Goal: Task Accomplishment & Management: Use online tool/utility

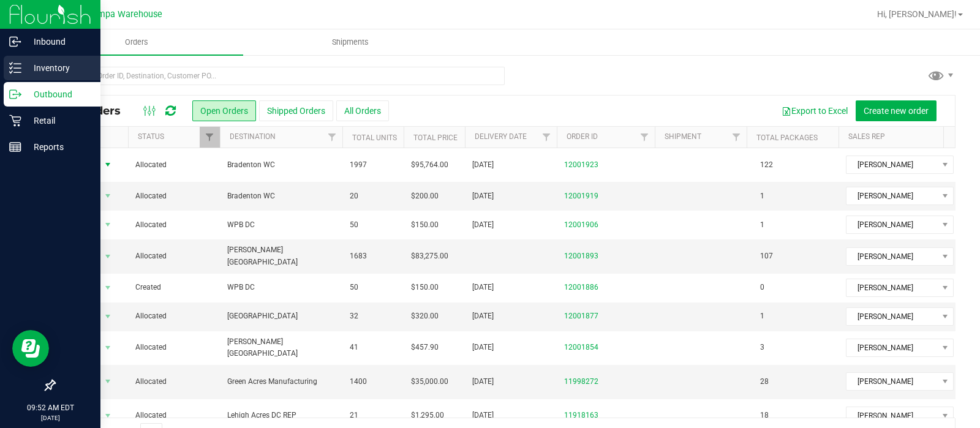
drag, startPoint x: 0, startPoint y: 0, endPoint x: 38, endPoint y: 67, distance: 77.4
click at [38, 67] on p "Inventory" at bounding box center [58, 68] width 74 height 15
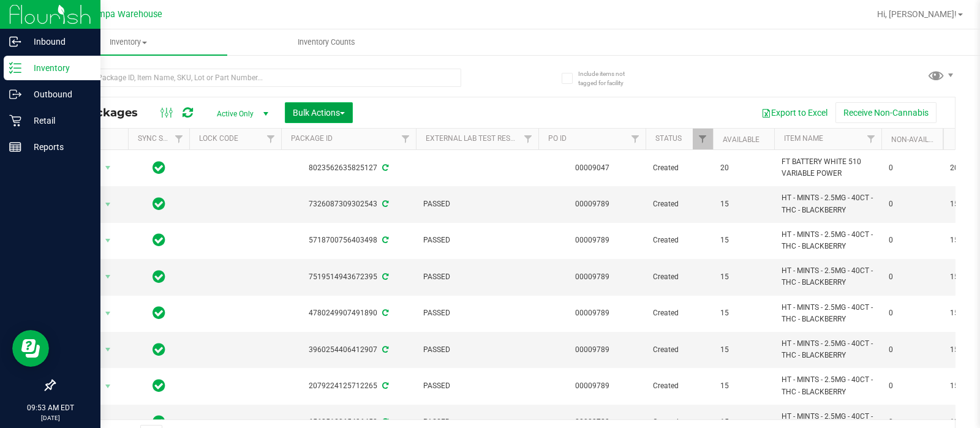
click at [305, 122] on button "Bulk Actions" at bounding box center [319, 112] width 68 height 21
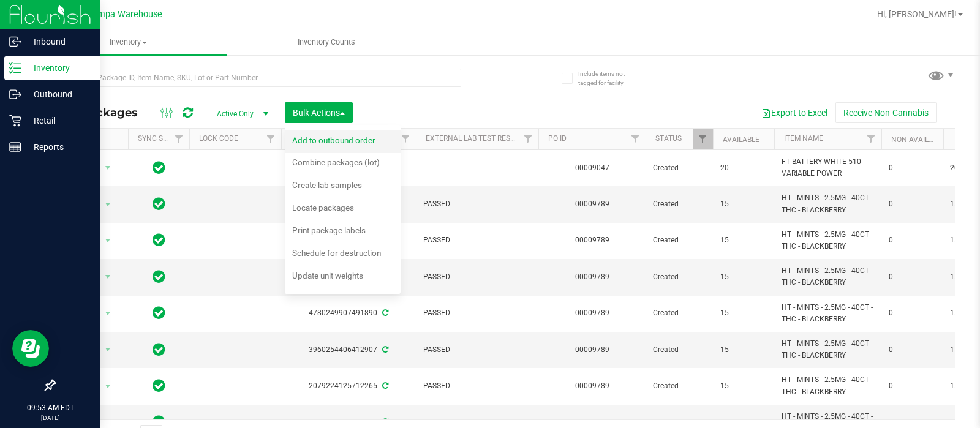
click at [309, 134] on div "Add to outbound order" at bounding box center [342, 142] width 100 height 20
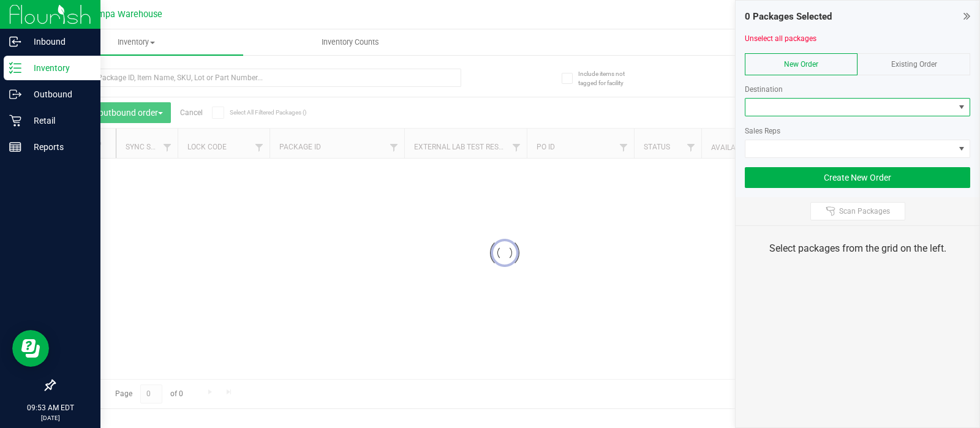
click at [785, 106] on span at bounding box center [850, 107] width 209 height 17
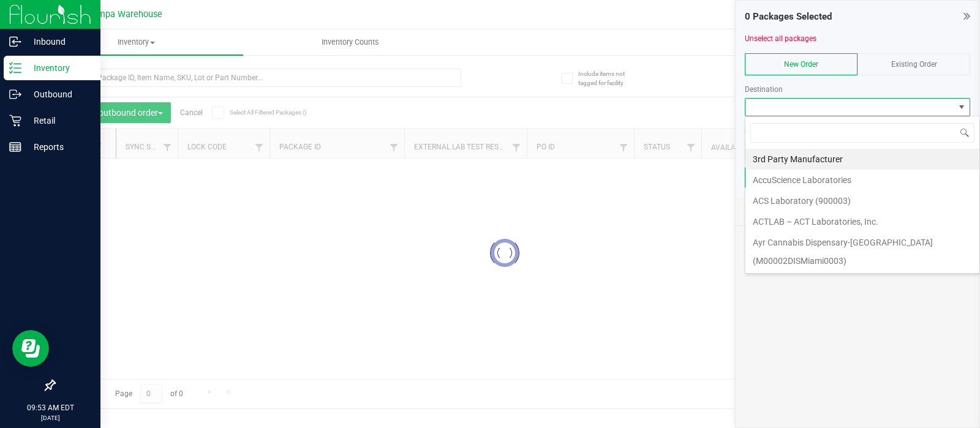
scroll to position [18, 225]
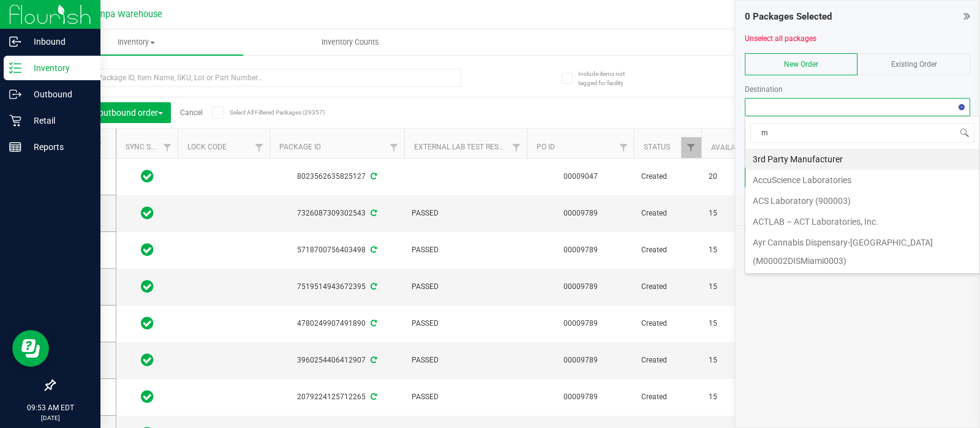
type input "my"
type input "[DATE]"
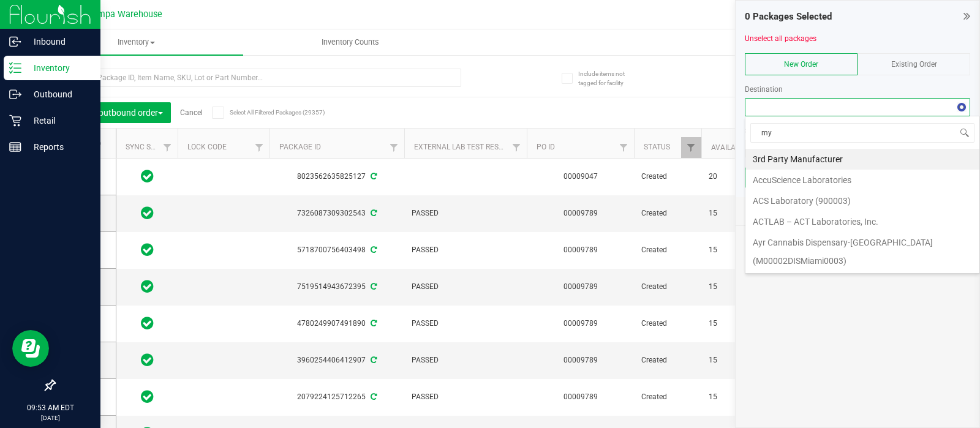
type input "[DATE]"
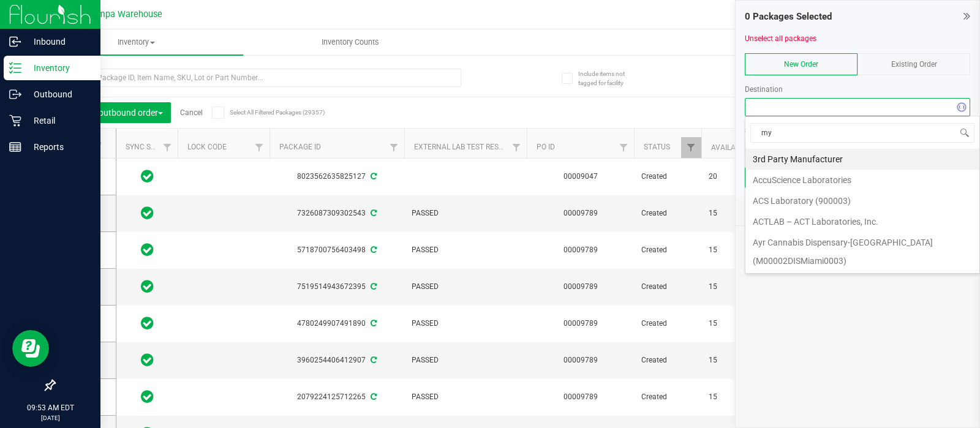
type input "[DATE]"
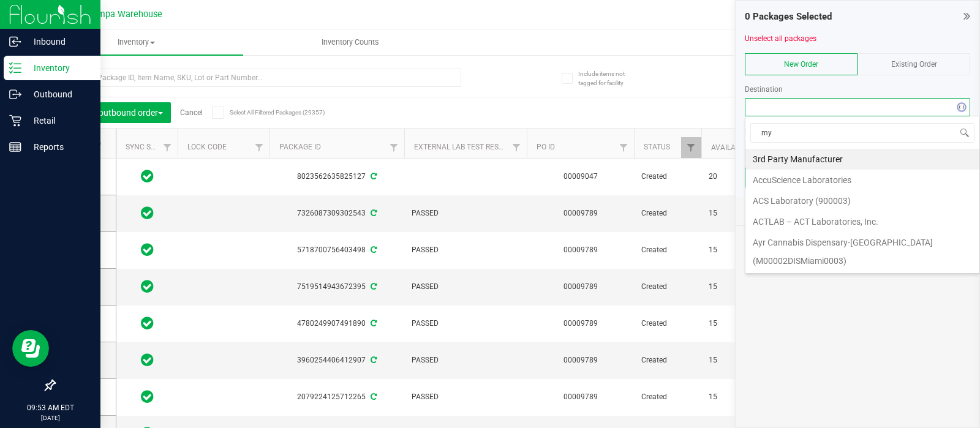
type input "[DATE]"
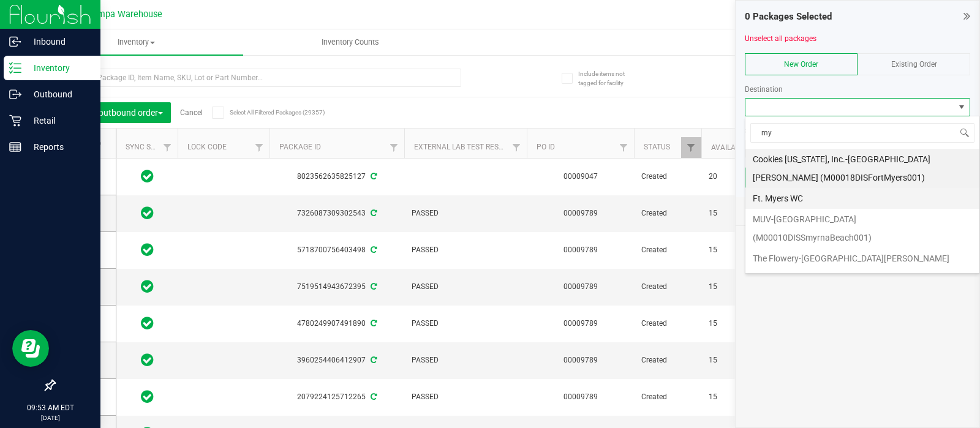
click at [776, 198] on li "Ft. Myers WC" at bounding box center [863, 198] width 234 height 21
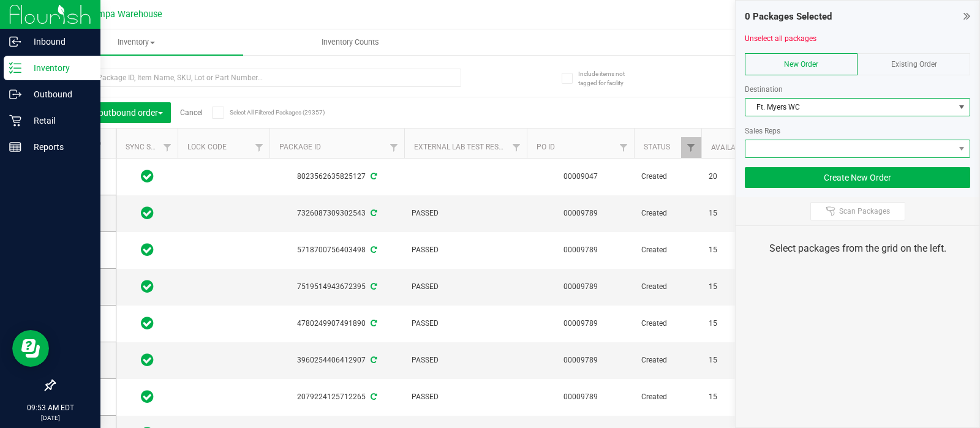
click at [772, 142] on span at bounding box center [850, 148] width 209 height 17
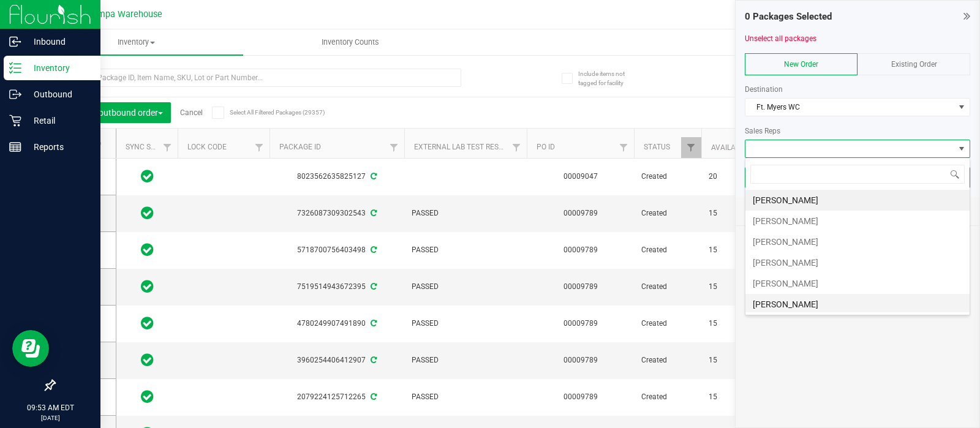
click at [781, 297] on li "[PERSON_NAME]" at bounding box center [858, 304] width 224 height 21
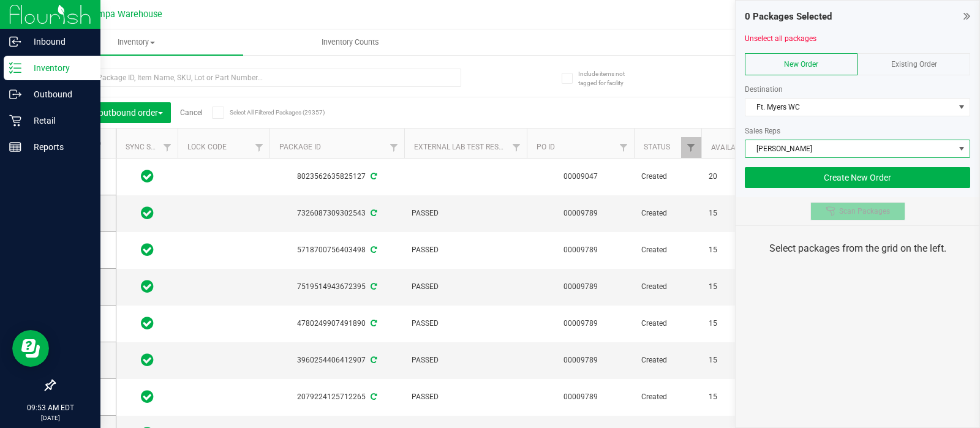
click at [842, 216] on button "Scan Packages" at bounding box center [858, 211] width 95 height 18
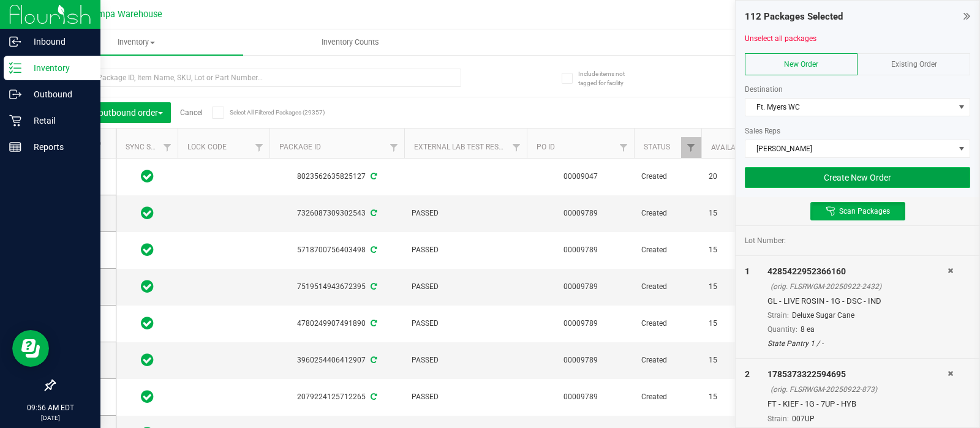
click at [834, 170] on button "Create New Order" at bounding box center [857, 177] width 225 height 21
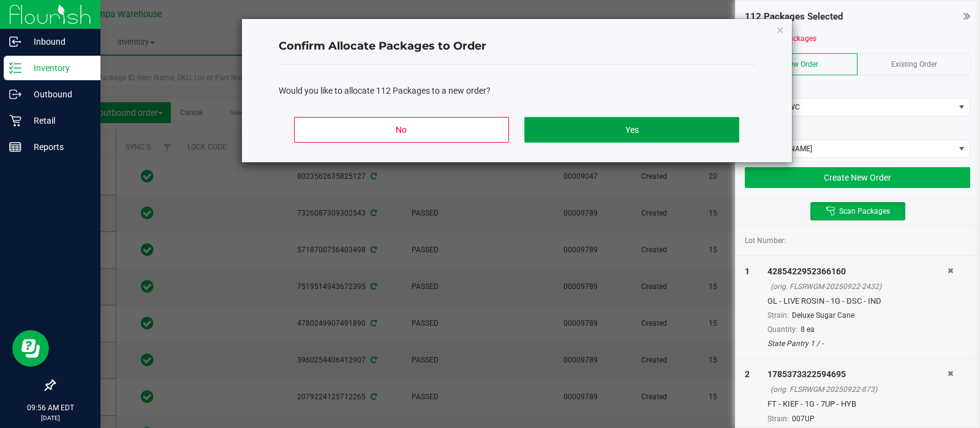
click at [684, 126] on button "Yes" at bounding box center [631, 130] width 214 height 26
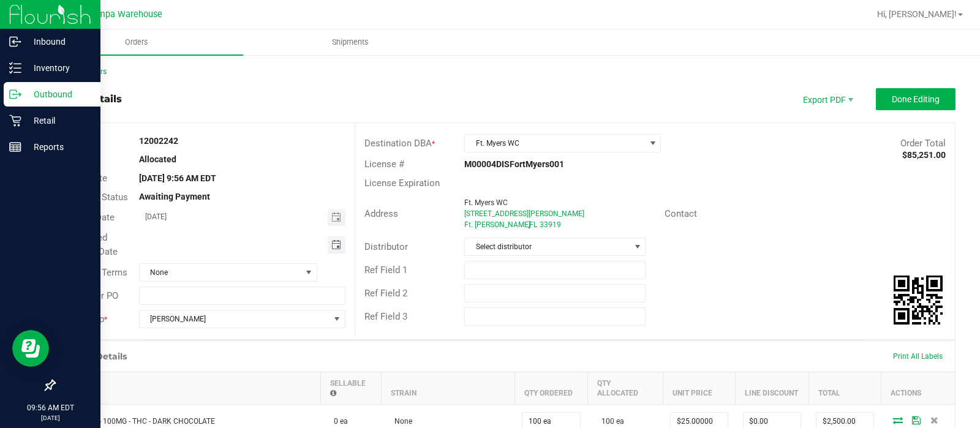
click at [334, 245] on span "Toggle calendar" at bounding box center [336, 245] width 10 height 10
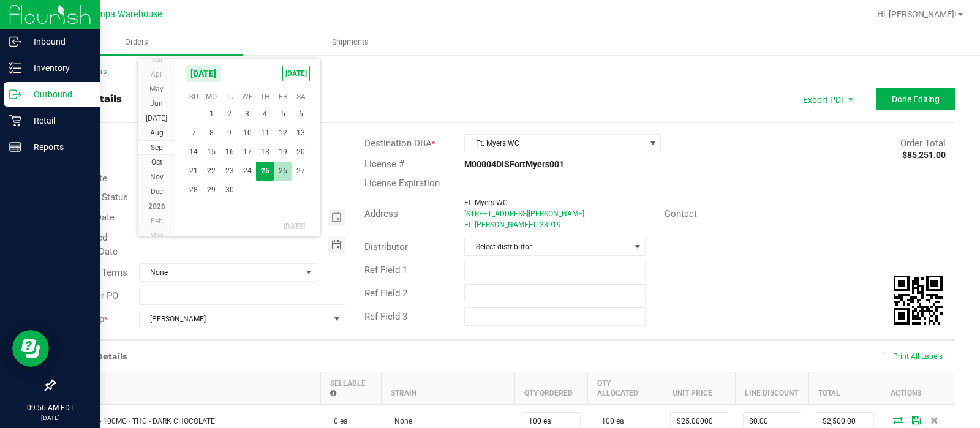
click at [280, 172] on span "26" at bounding box center [283, 171] width 18 height 19
type input "[DATE]"
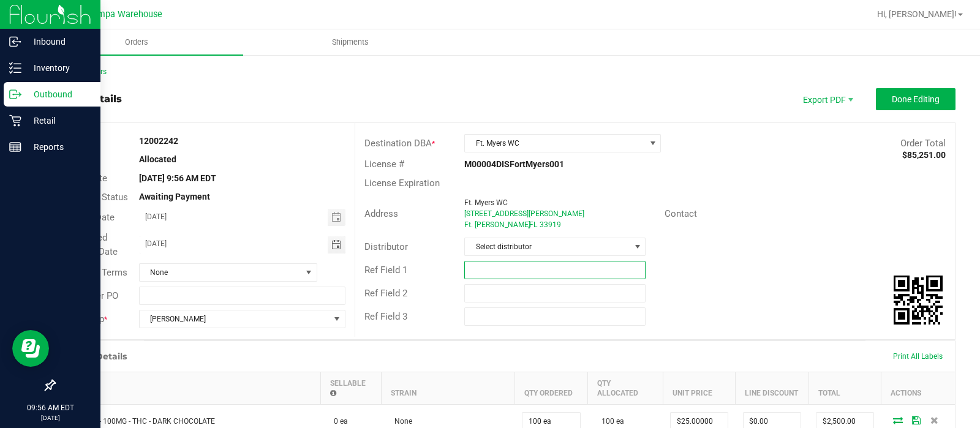
click at [494, 262] on input "text" at bounding box center [554, 270] width 181 height 18
type input "FTM WC"
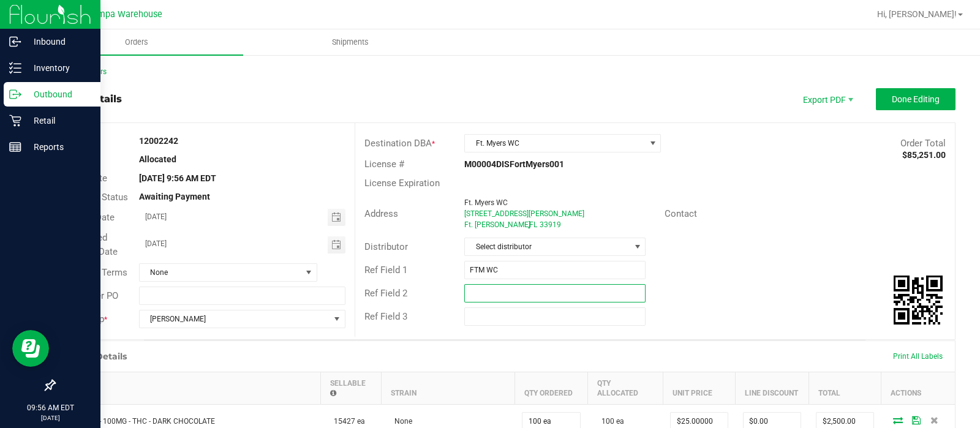
click at [495, 287] on input "text" at bounding box center [554, 293] width 181 height 18
type input "CANNABIS"
click at [911, 105] on button "Done Editing" at bounding box center [916, 99] width 80 height 22
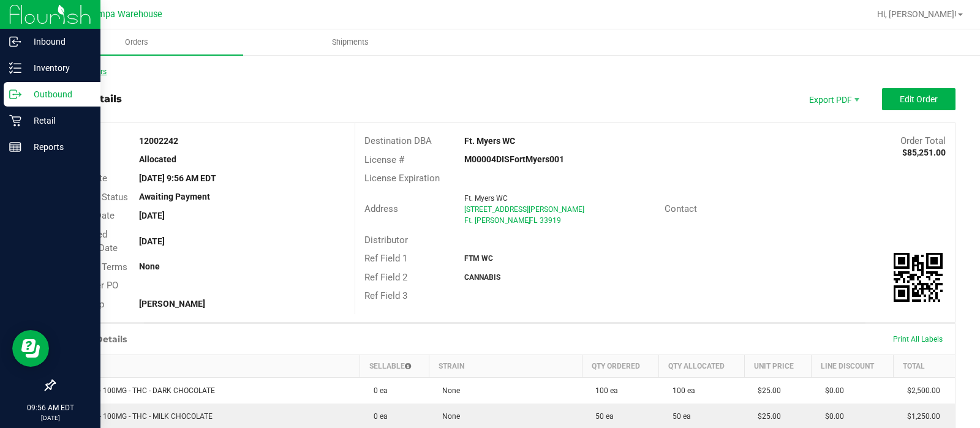
click at [94, 69] on link "Back to Orders" at bounding box center [80, 71] width 53 height 9
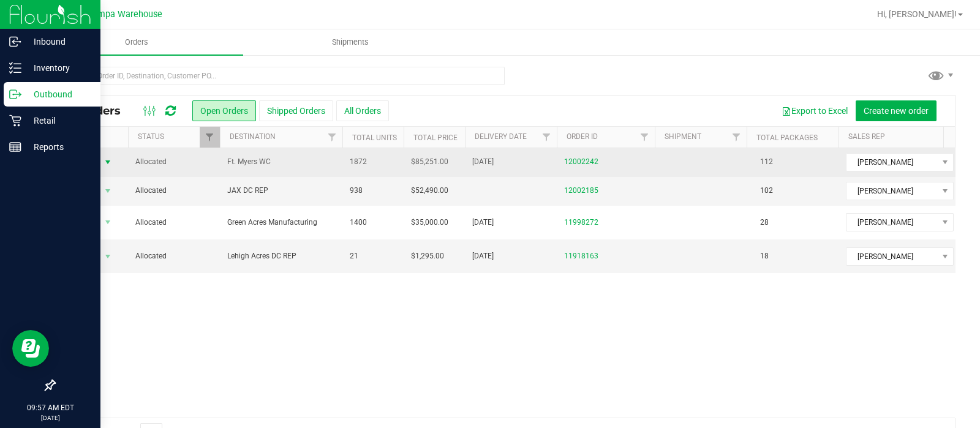
click at [98, 161] on span "Action" at bounding box center [83, 162] width 33 height 17
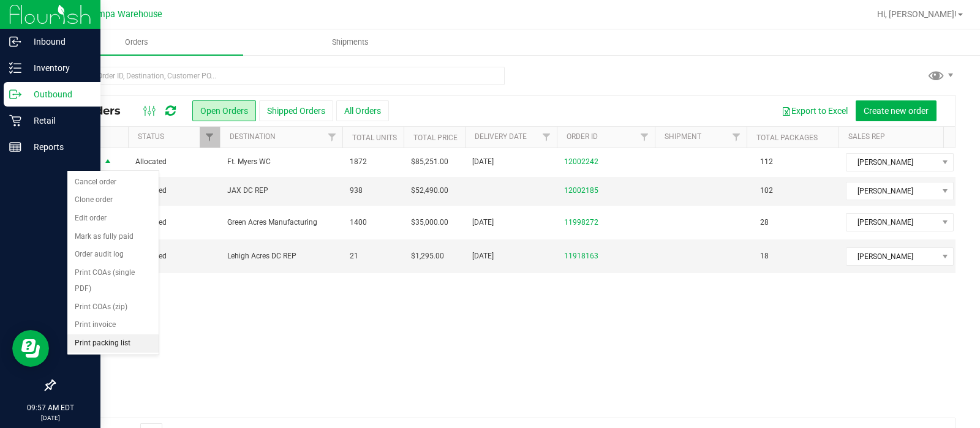
click at [126, 335] on li "Print packing list" at bounding box center [112, 344] width 91 height 18
